Goal: Task Accomplishment & Management: Complete application form

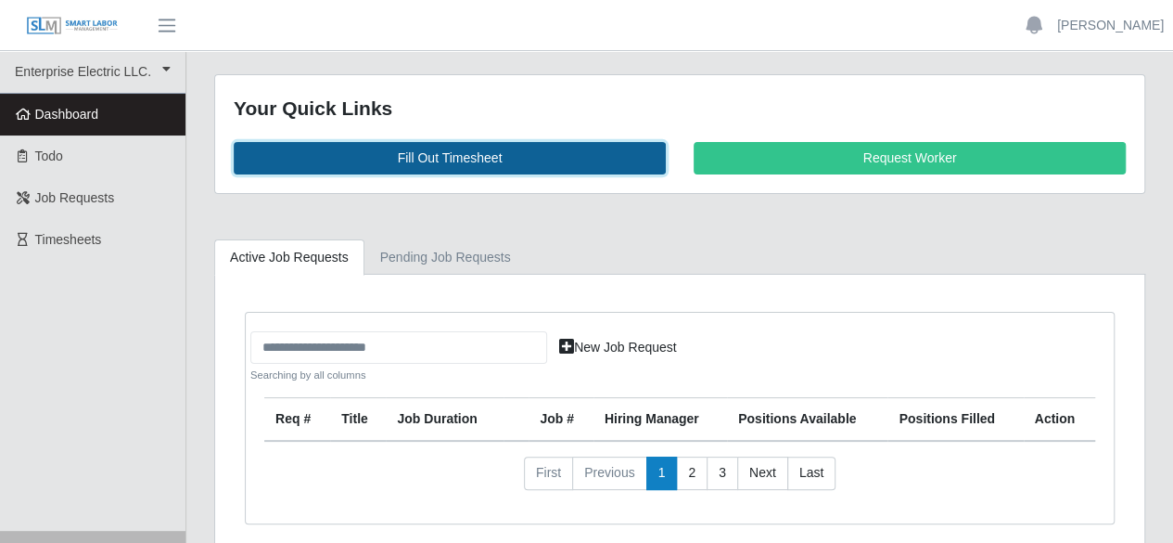
click at [455, 155] on link "Fill Out Timesheet" at bounding box center [450, 158] width 432 height 32
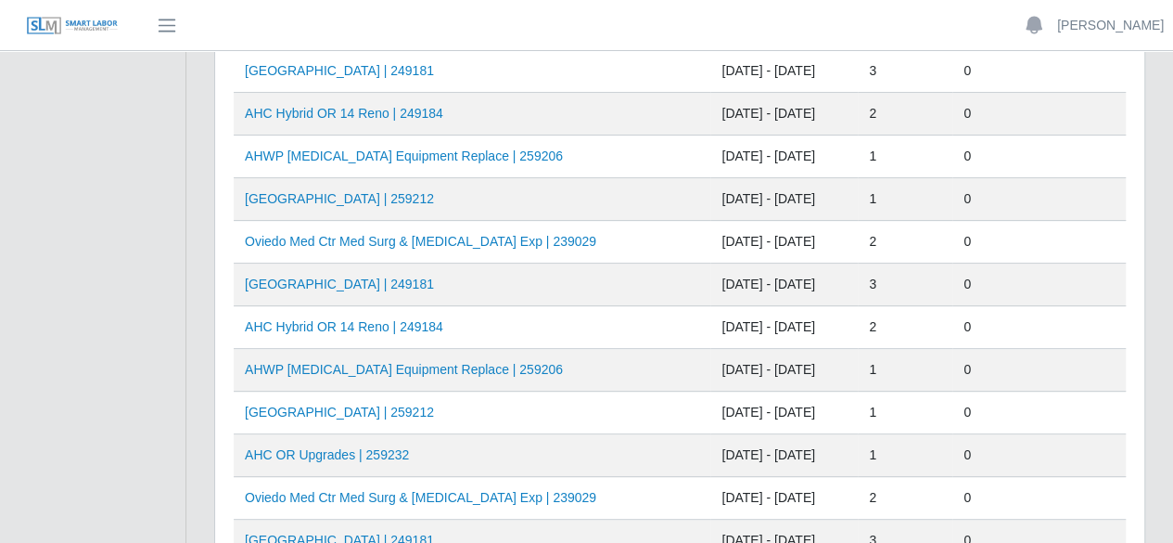
scroll to position [278, 0]
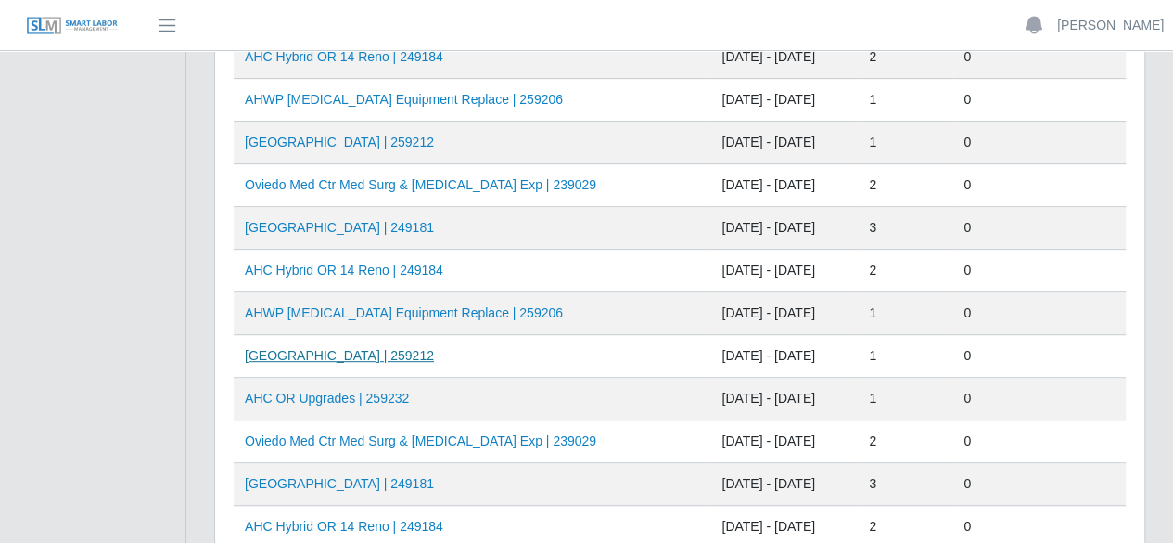
click at [421, 356] on link "[GEOGRAPHIC_DATA] | 259212" at bounding box center [339, 355] width 189 height 15
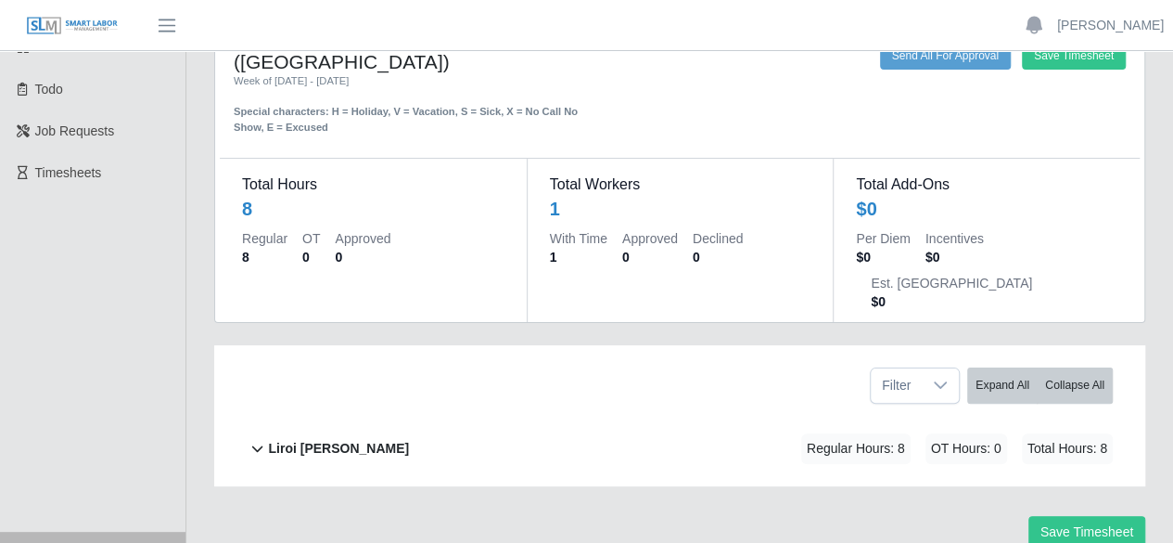
scroll to position [101, 0]
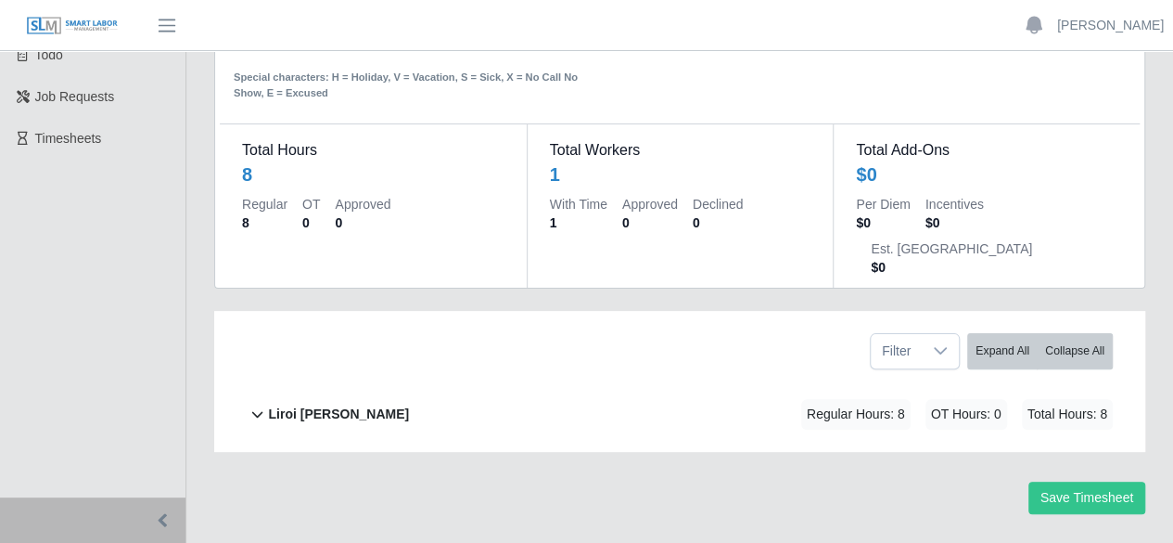
click at [291, 404] on b "Liroi [PERSON_NAME]" at bounding box center [338, 413] width 141 height 19
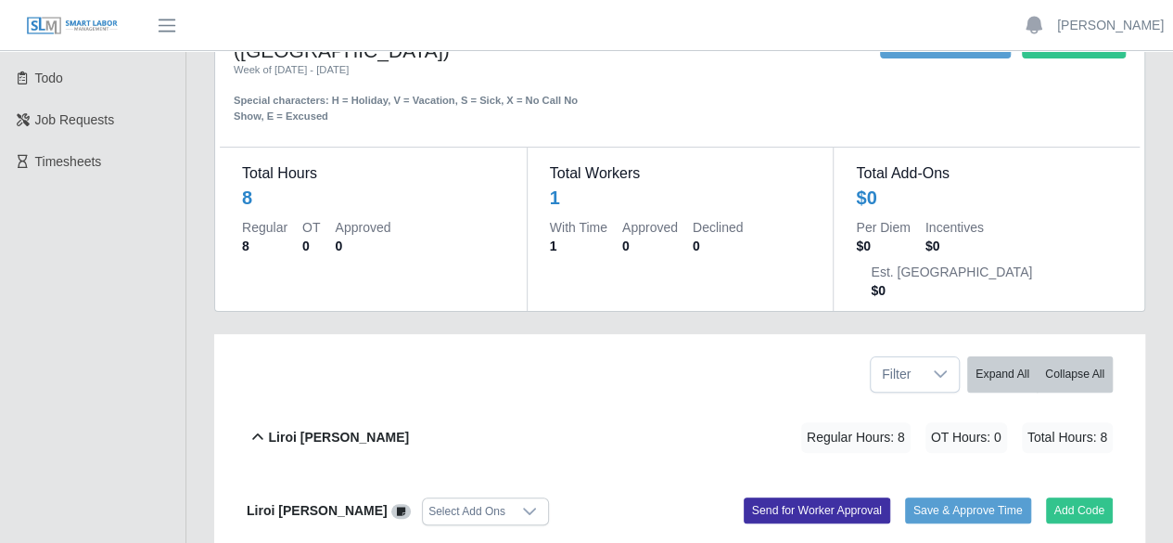
scroll to position [0, 0]
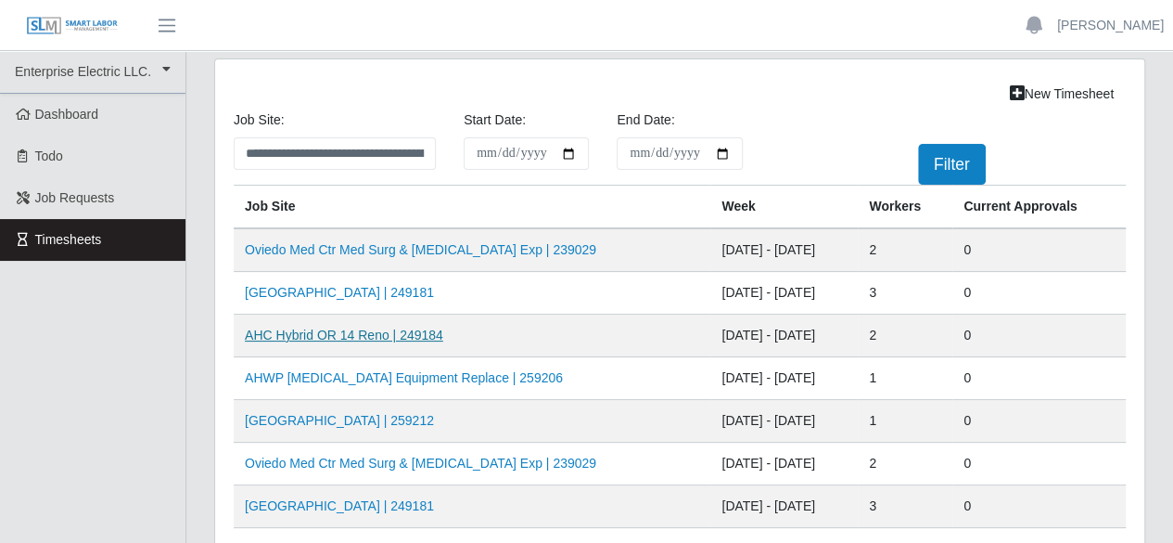
scroll to position [186, 0]
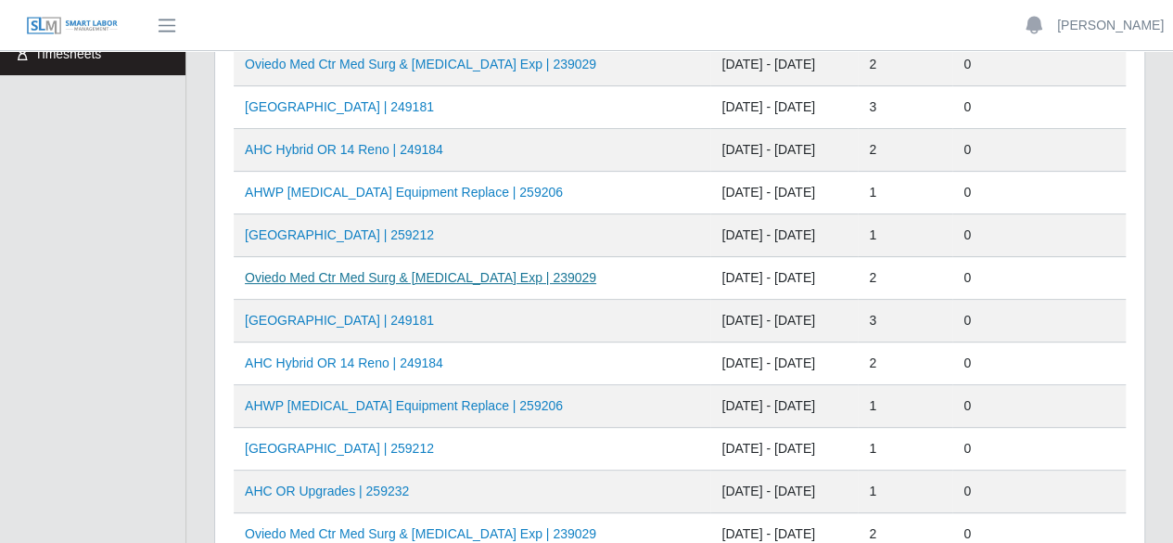
click at [416, 272] on link "Oviedo Med Ctr Med Surg & [MEDICAL_DATA] Exp | 239029" at bounding box center [421, 277] width 352 height 15
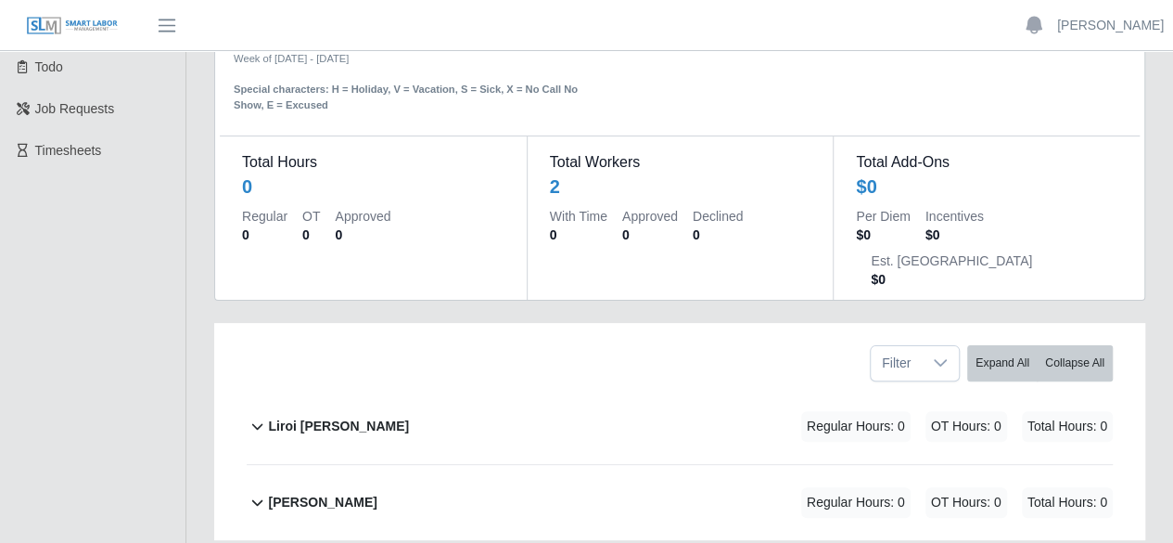
scroll to position [176, 0]
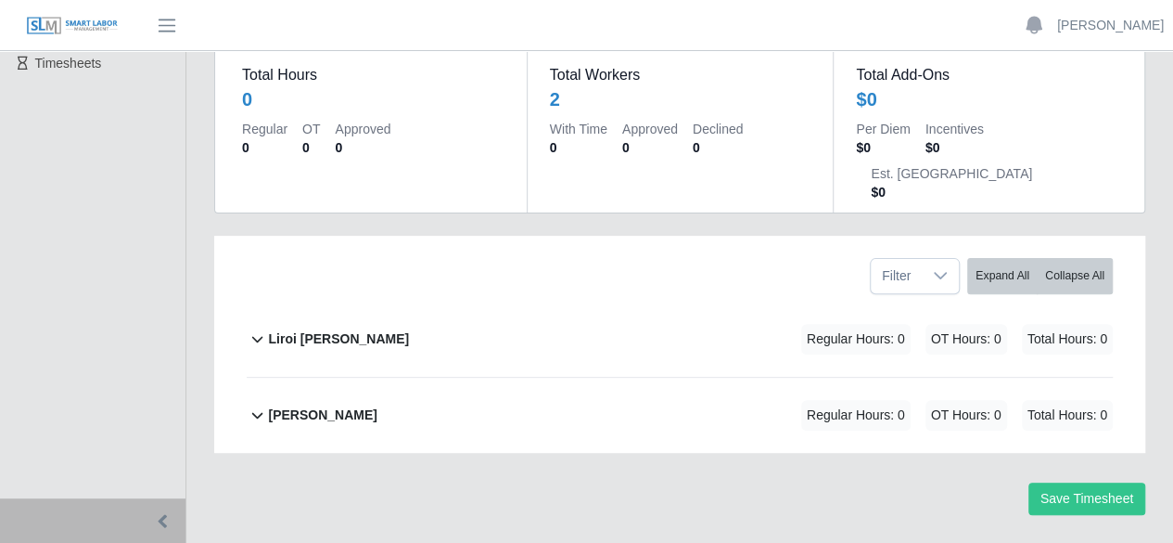
click at [299, 324] on div "Liroi Anguiano" at bounding box center [338, 339] width 141 height 31
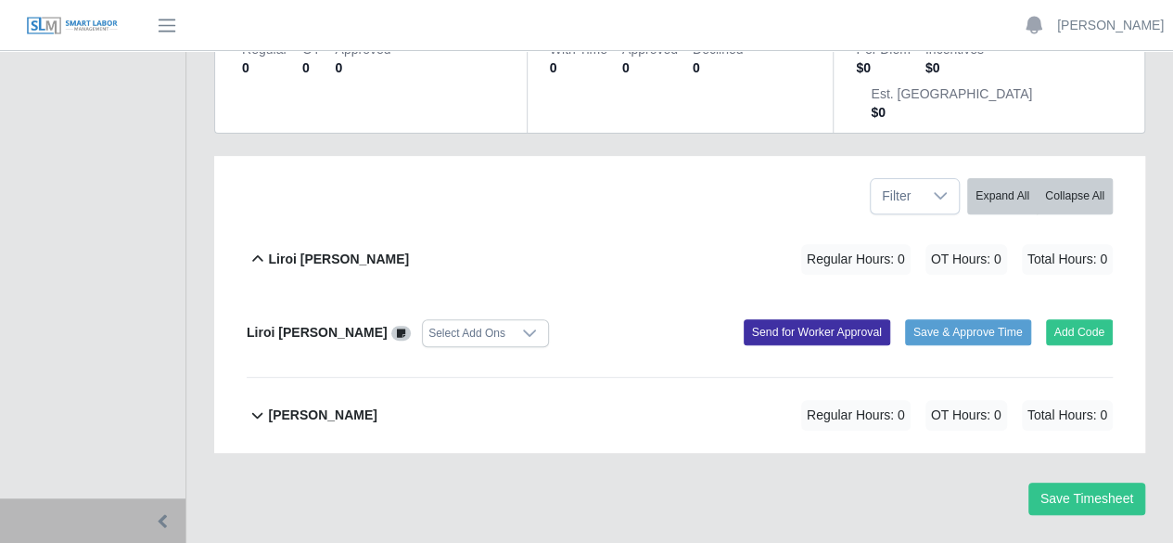
scroll to position [256, 0]
click at [1056, 319] on button "Add Code" at bounding box center [1080, 332] width 68 height 26
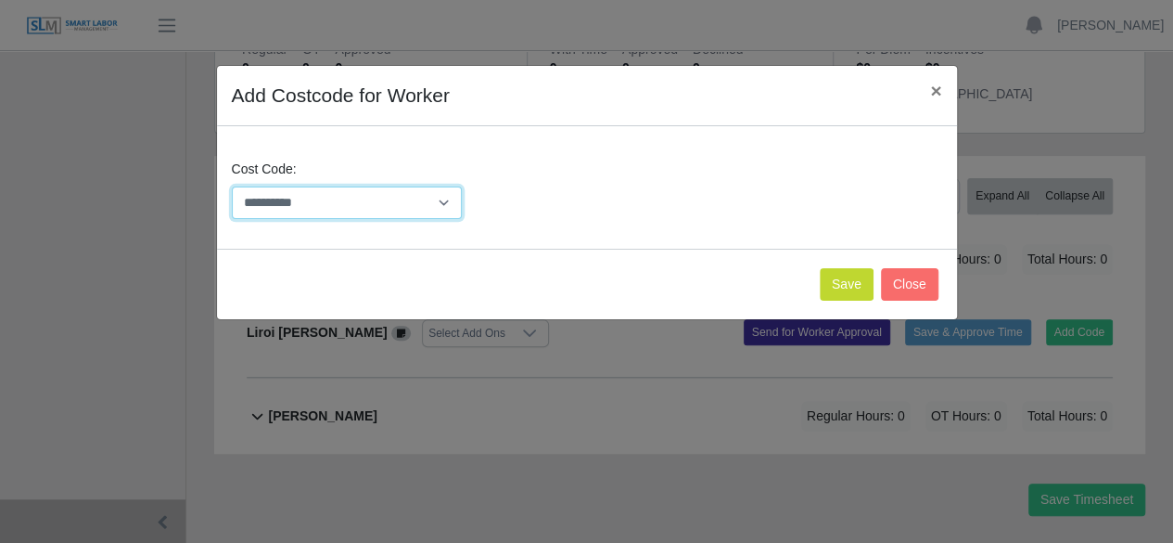
click at [432, 197] on select "**********" at bounding box center [347, 202] width 231 height 32
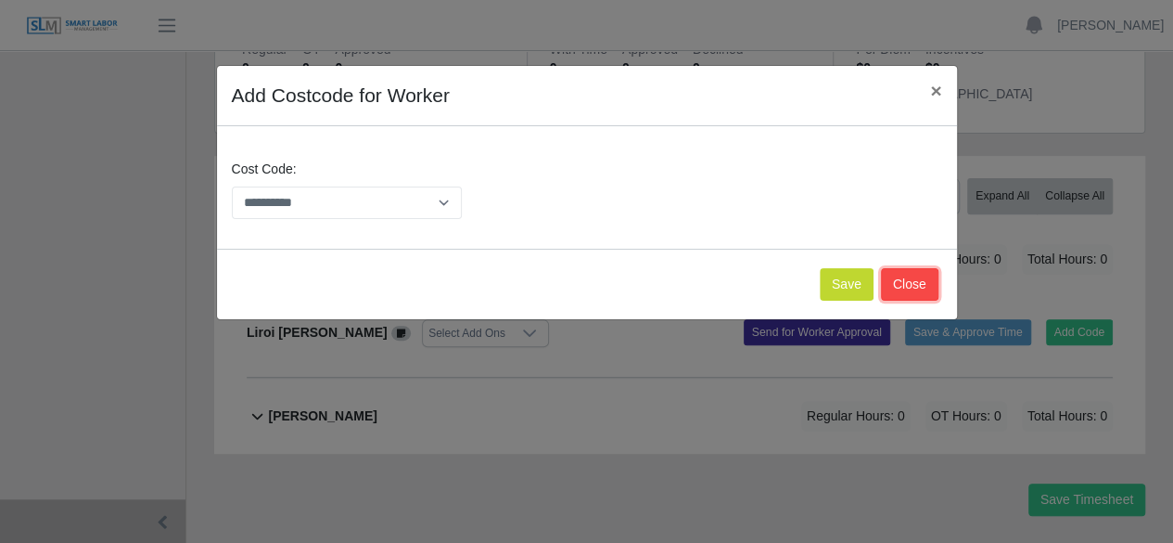
click at [911, 277] on button "Close" at bounding box center [910, 284] width 58 height 32
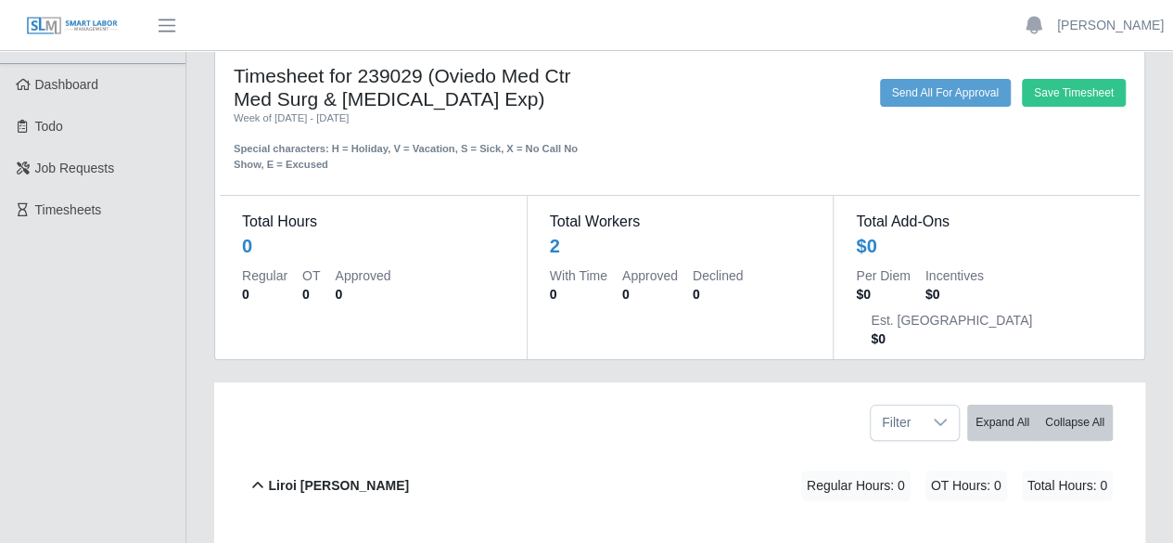
scroll to position [0, 0]
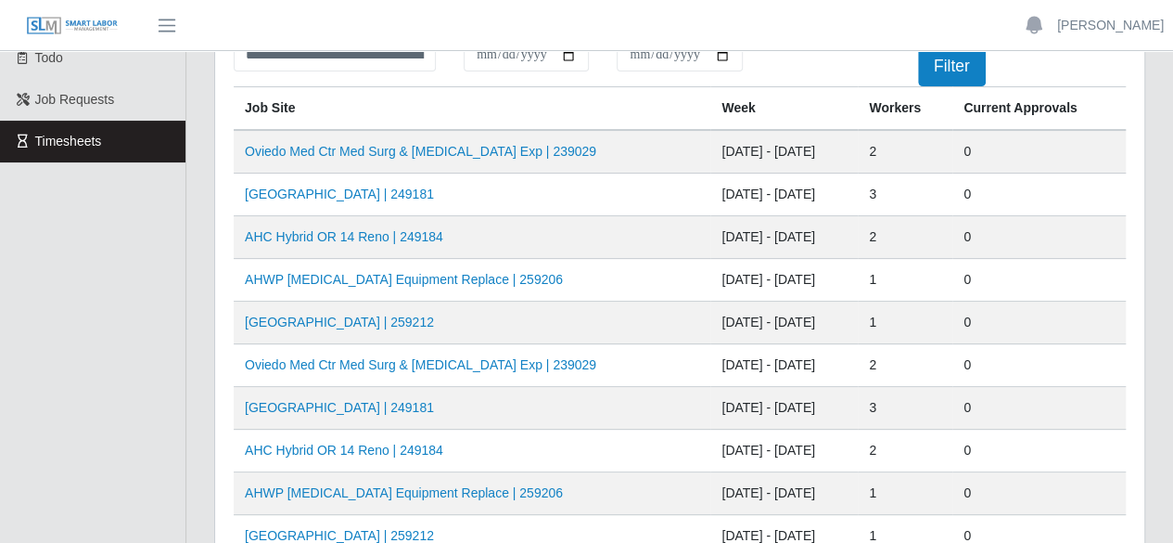
scroll to position [278, 0]
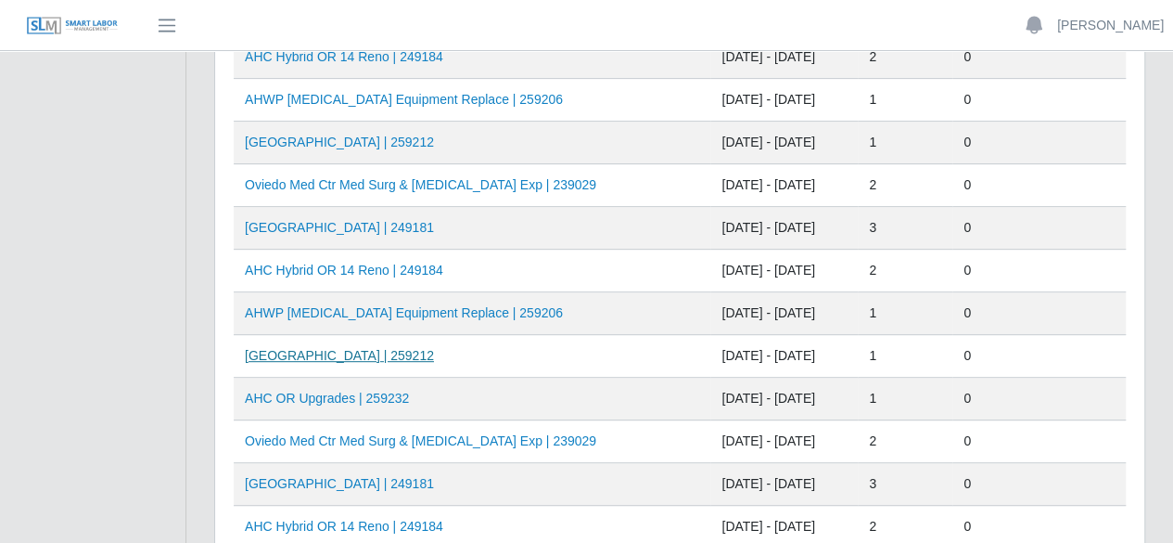
click at [384, 354] on link "[GEOGRAPHIC_DATA] | 259212" at bounding box center [339, 355] width 189 height 15
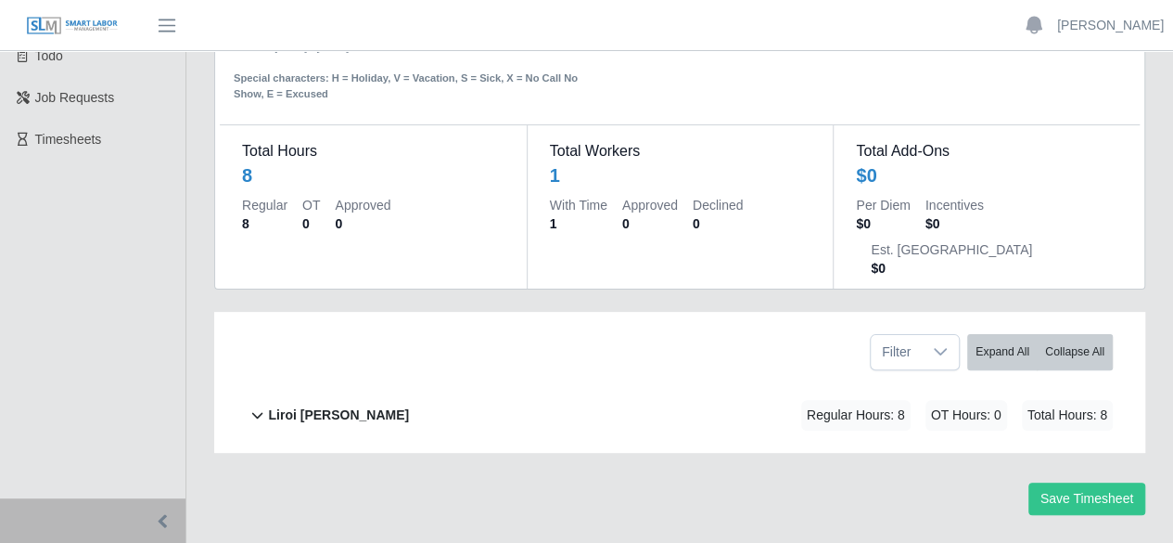
scroll to position [101, 0]
click at [321, 404] on b "Liroi [PERSON_NAME]" at bounding box center [338, 413] width 141 height 19
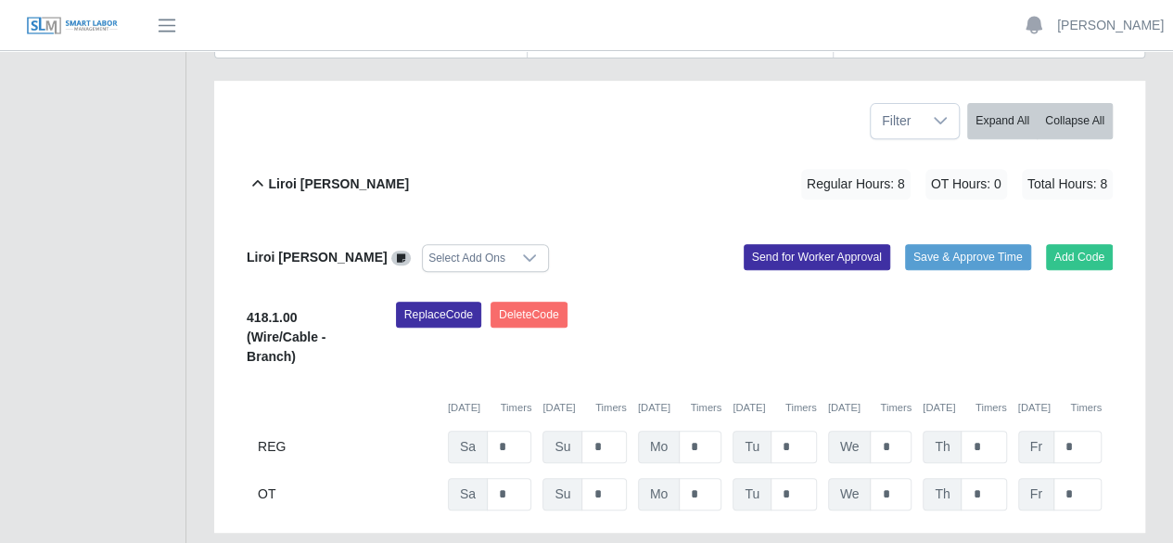
scroll to position [412, 0]
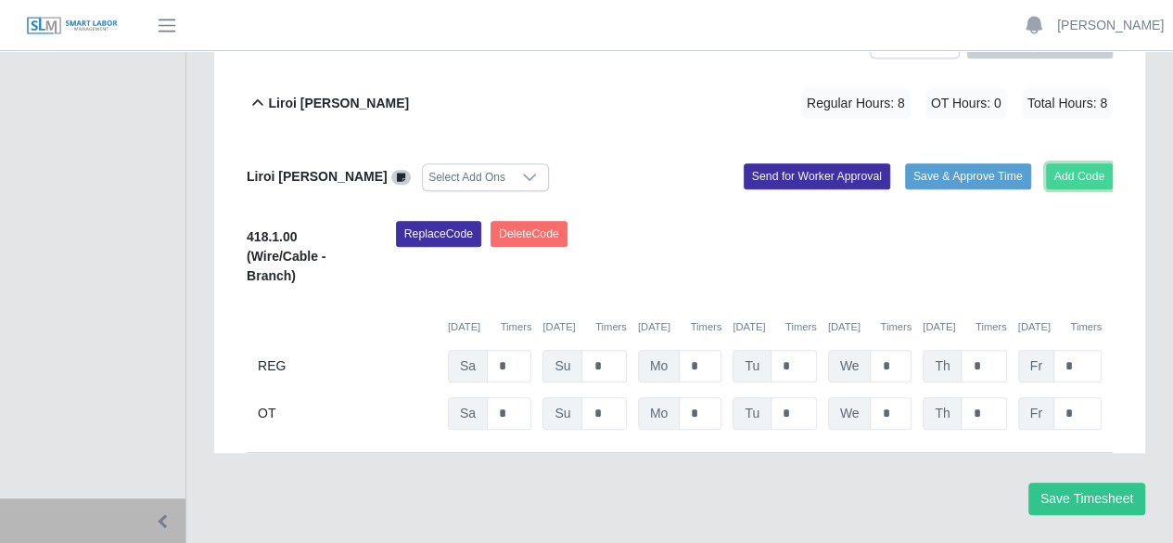
click at [1091, 163] on button "Add Code" at bounding box center [1080, 176] width 68 height 26
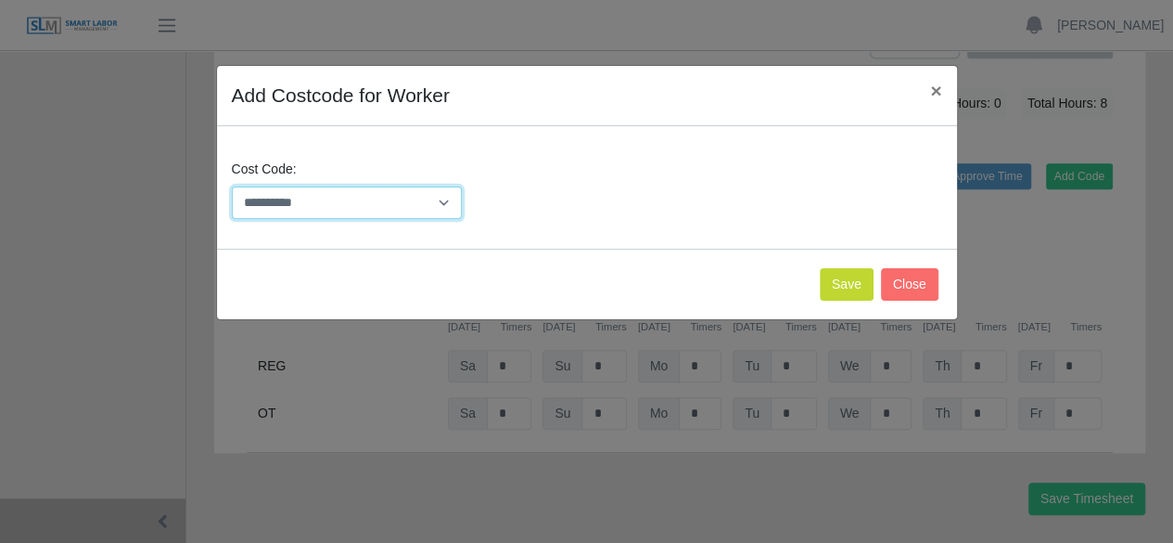
click at [449, 202] on select "**********" at bounding box center [347, 202] width 231 height 32
select select "**********"
click at [232, 186] on select "**********" at bounding box center [347, 202] width 231 height 32
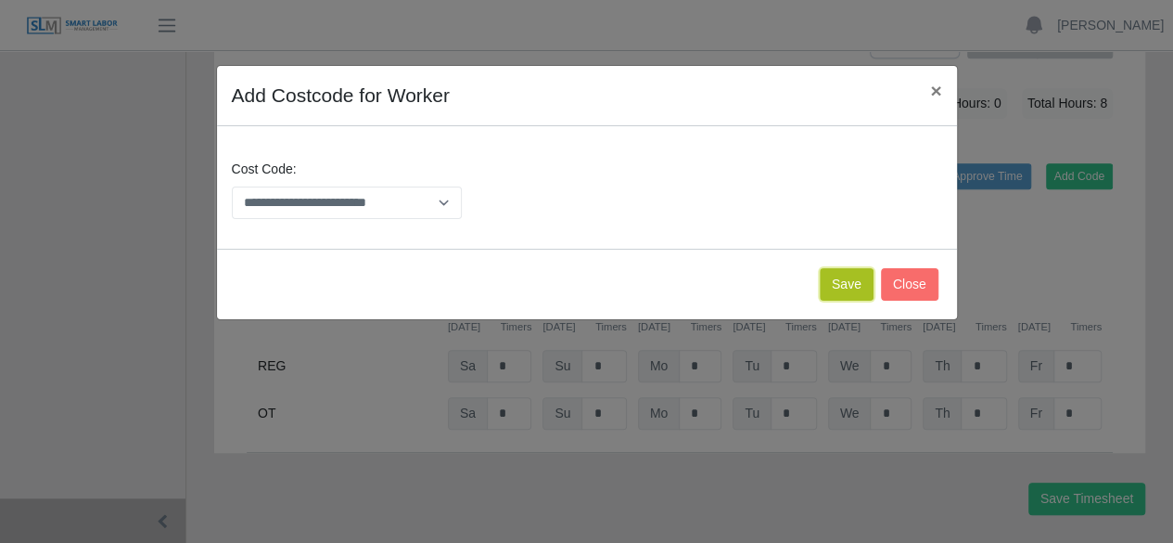
click at [840, 287] on button "Save" at bounding box center [847, 284] width 54 height 32
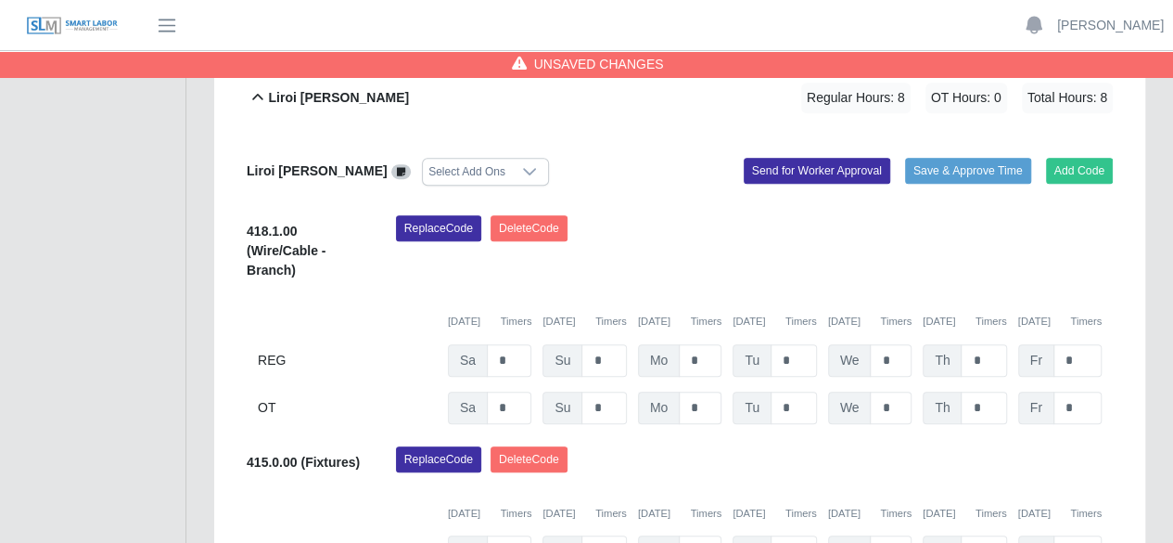
scroll to position [510, 0]
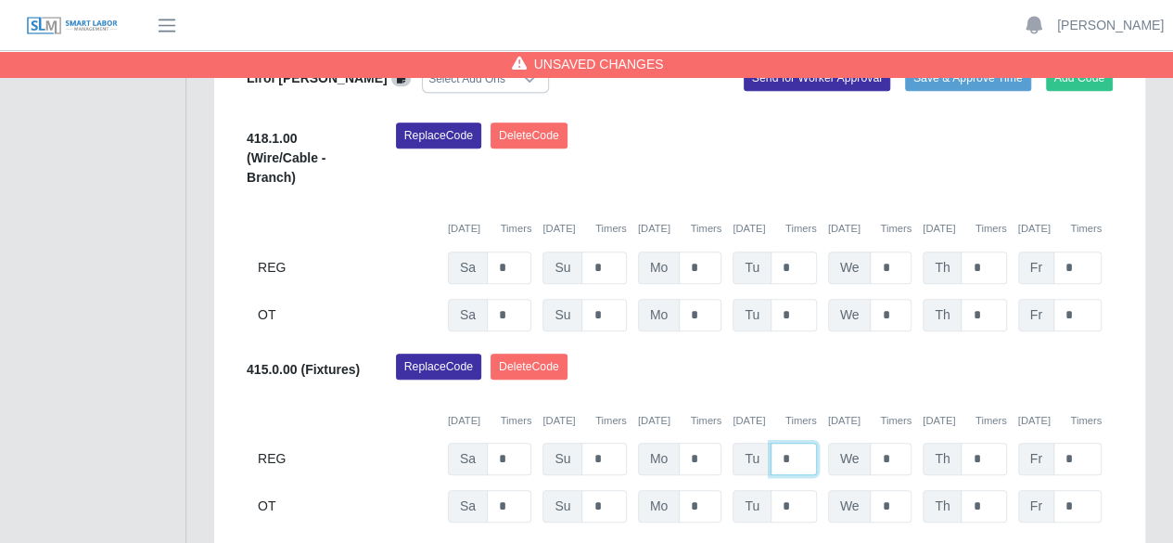
click at [788, 442] on input "*" at bounding box center [794, 458] width 46 height 32
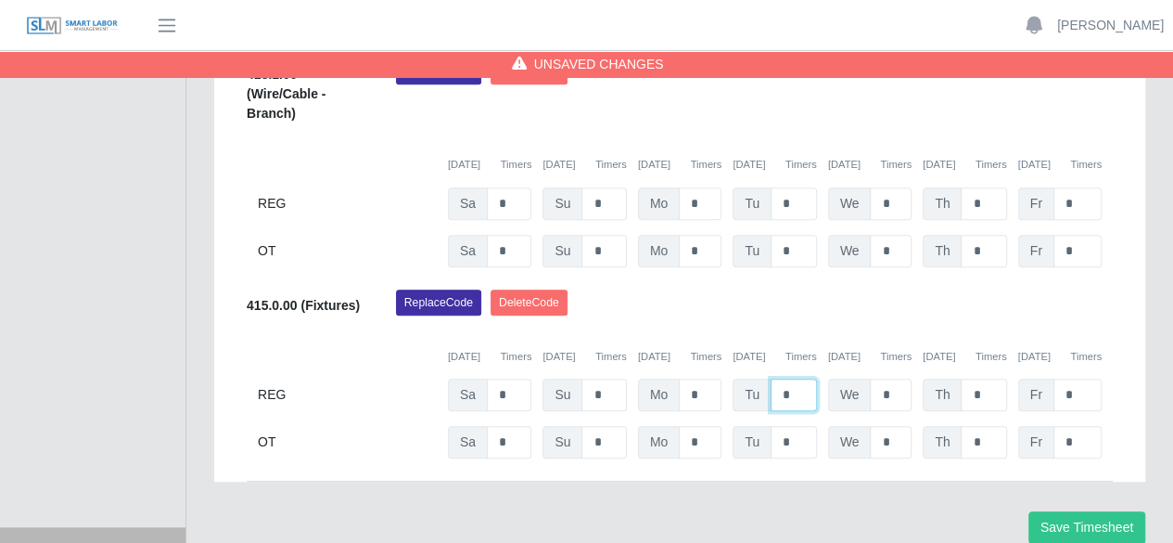
scroll to position [603, 0]
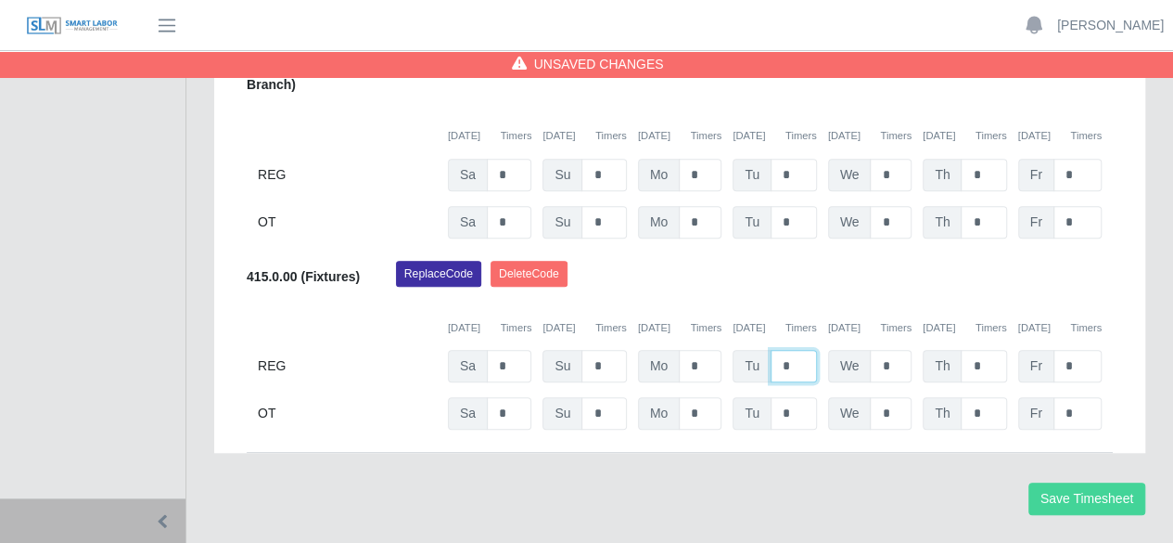
type input "*"
click at [1072, 482] on button "Save Timesheet" at bounding box center [1087, 498] width 117 height 32
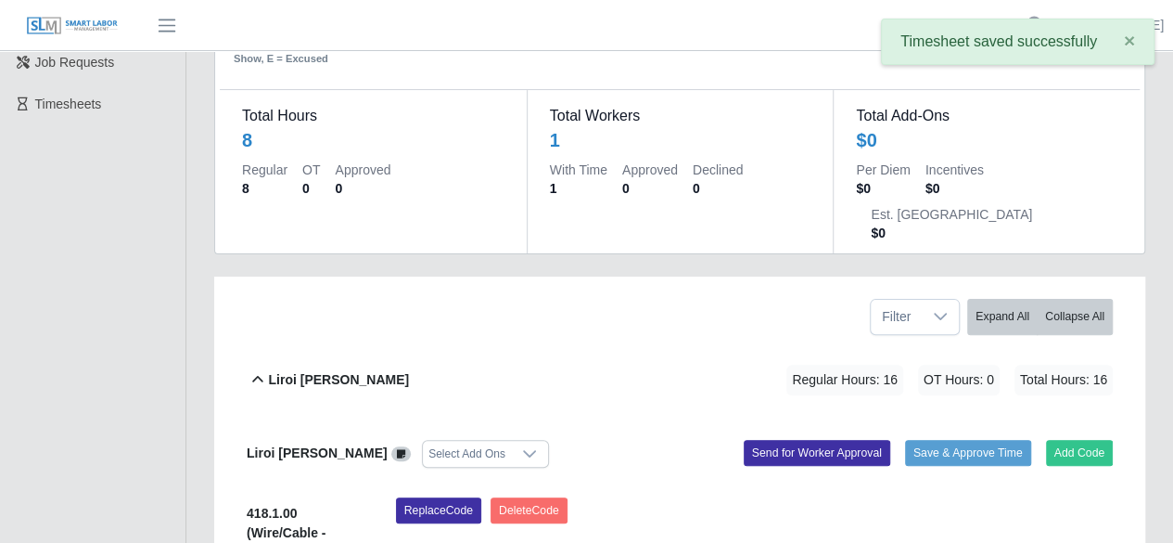
scroll to position [0, 0]
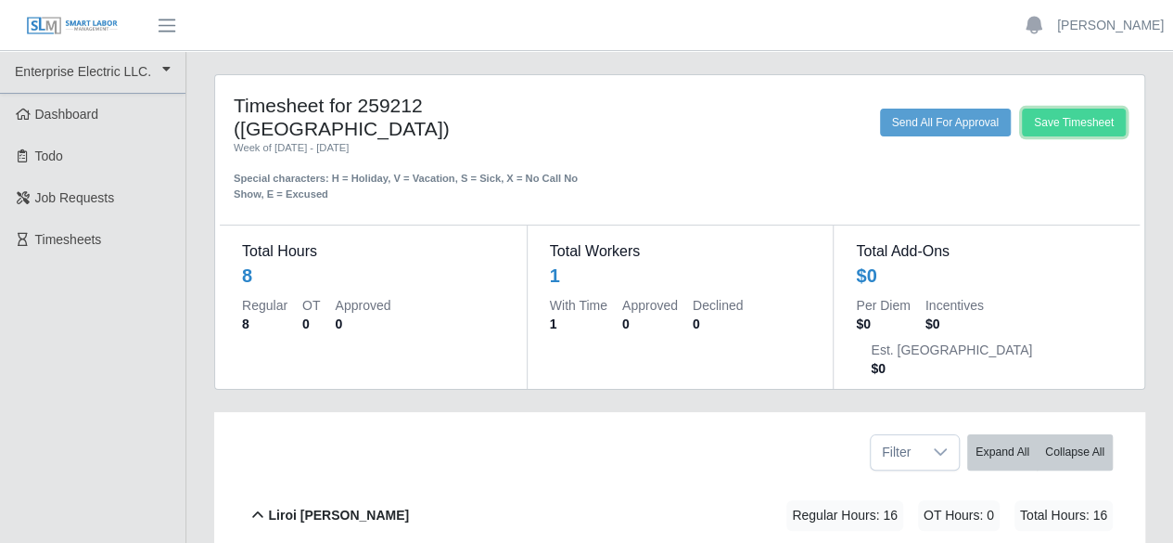
click at [1102, 132] on button "Save Timesheet" at bounding box center [1074, 123] width 104 height 28
